Goal: Transaction & Acquisition: Purchase product/service

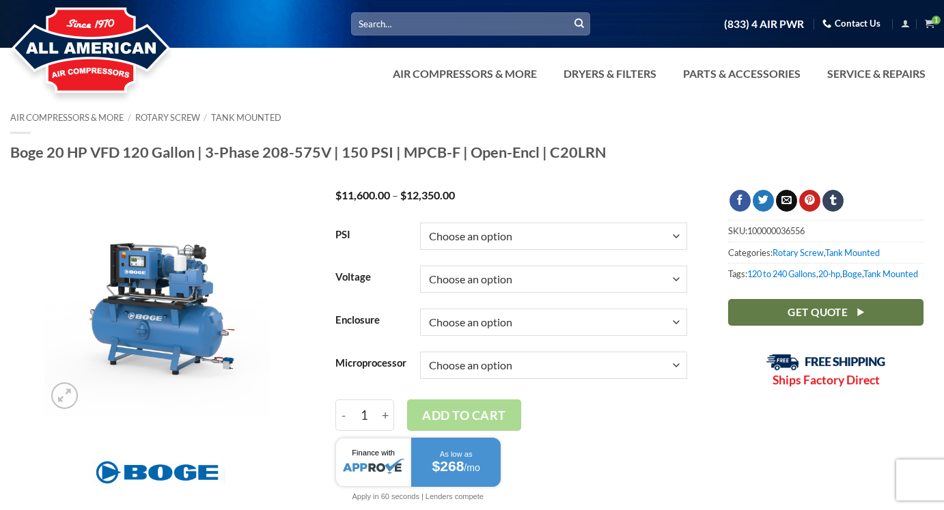
select select "150"
select select "3-60-230v"
select select "open"
select select "3-60-230v"
select select "base"
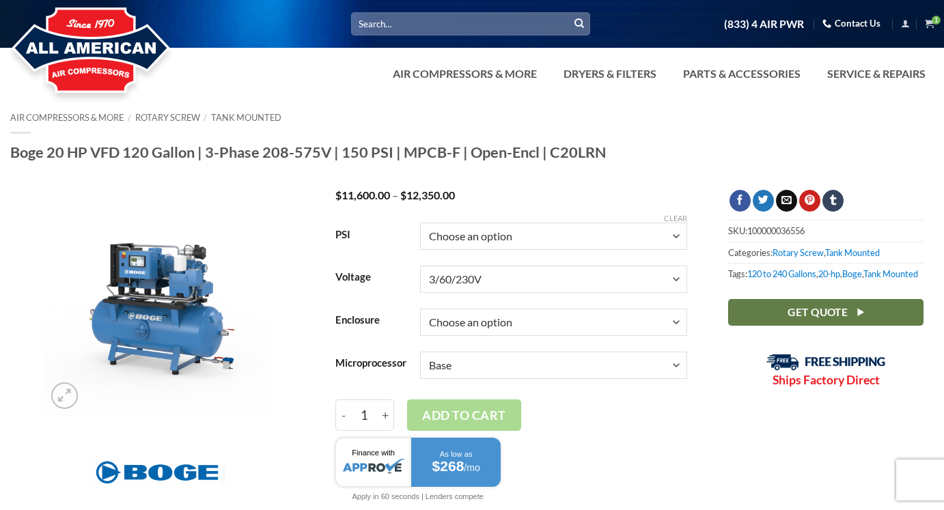
select select "3-60-230v"
select select "base"
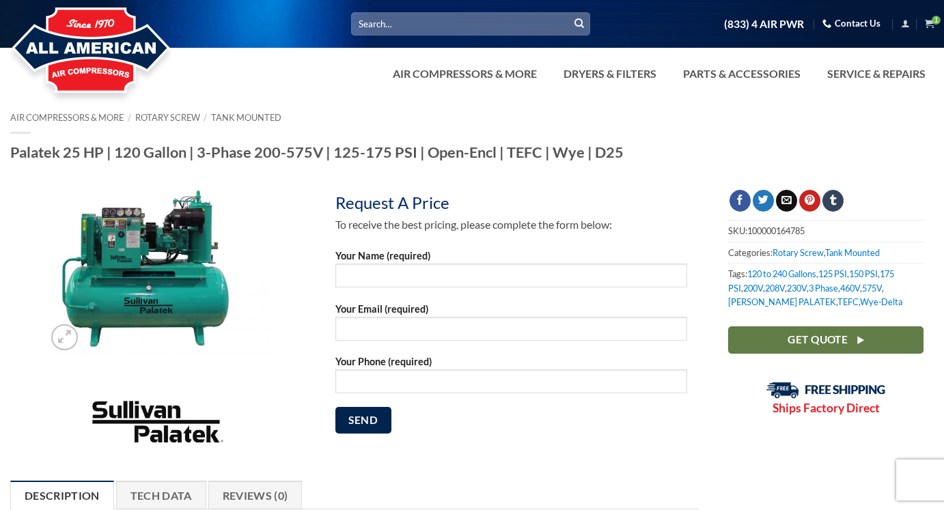
click at [163, 260] on img at bounding box center [157, 273] width 226 height 167
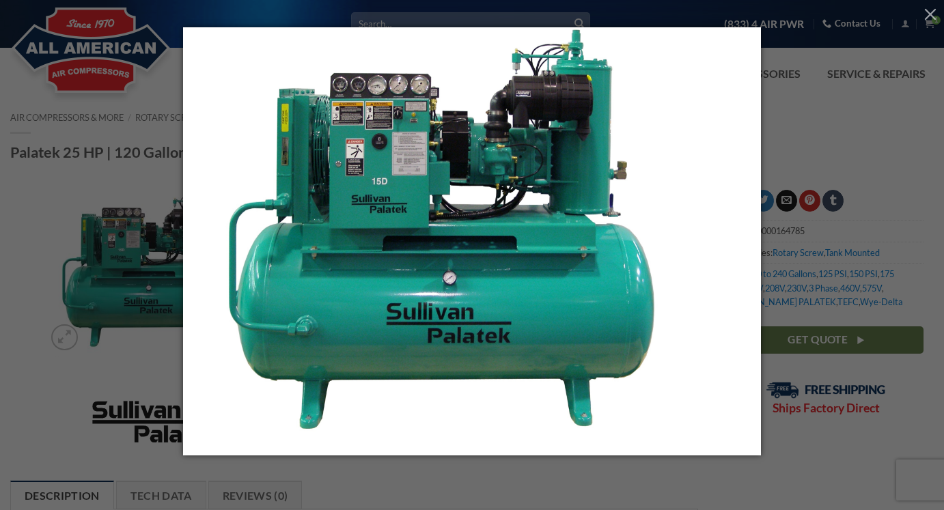
click at [760, 120] on img at bounding box center [472, 255] width 578 height 456
click at [785, 118] on div at bounding box center [472, 255] width 944 height 510
